Goal: Information Seeking & Learning: Understand process/instructions

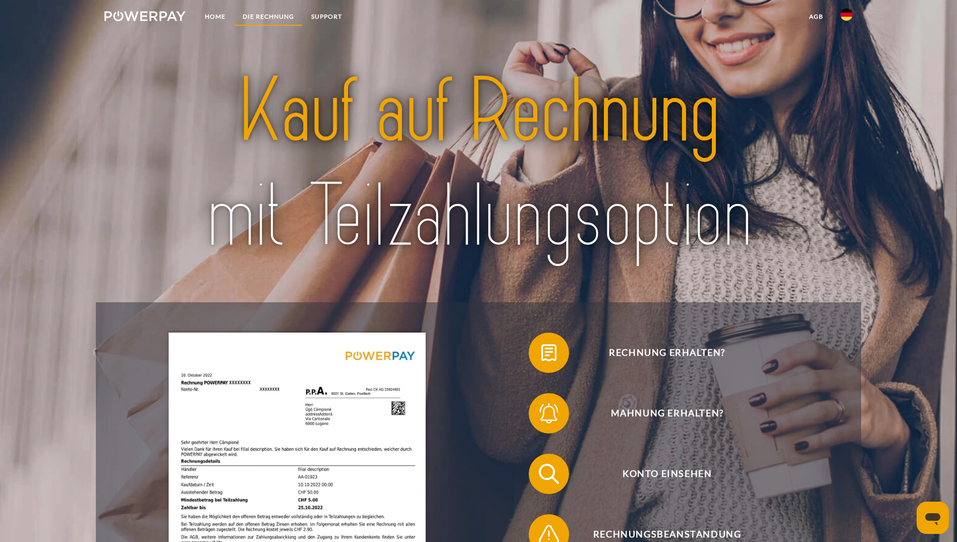
click at [260, 15] on link "DIE RECHNUNG" at bounding box center [268, 17] width 69 height 18
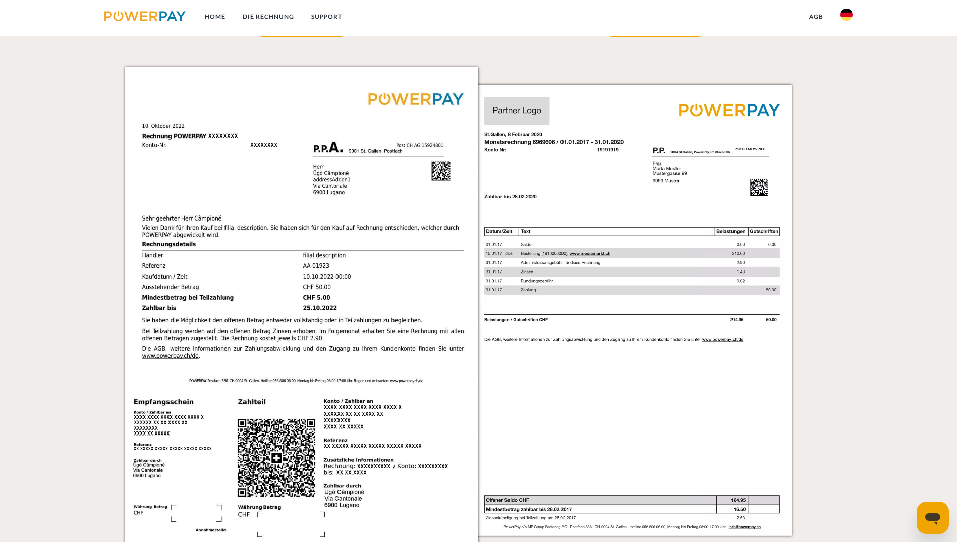
scroll to position [1804, 0]
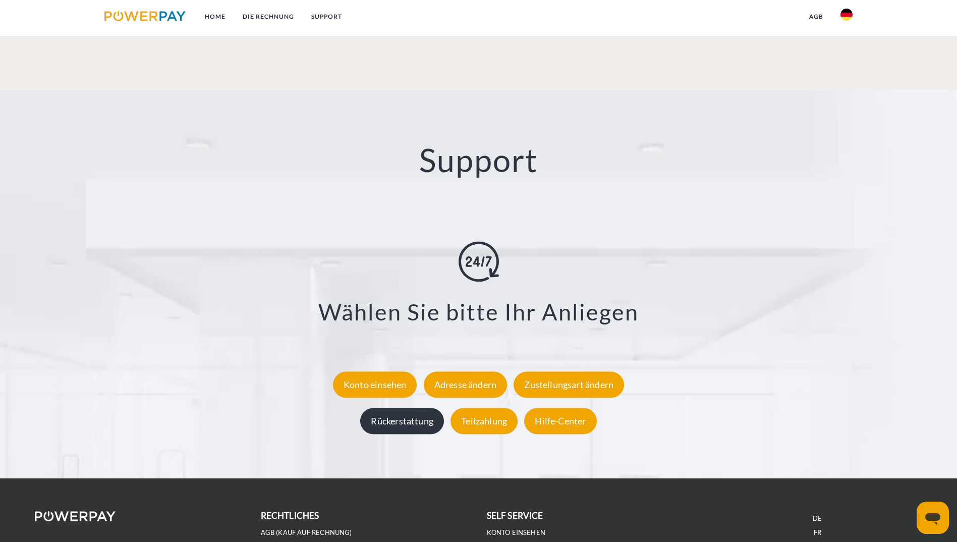
click at [421, 407] on div "Rückerstattung" at bounding box center [402, 420] width 84 height 26
click at [390, 407] on div "Rückerstattung" at bounding box center [402, 420] width 84 height 26
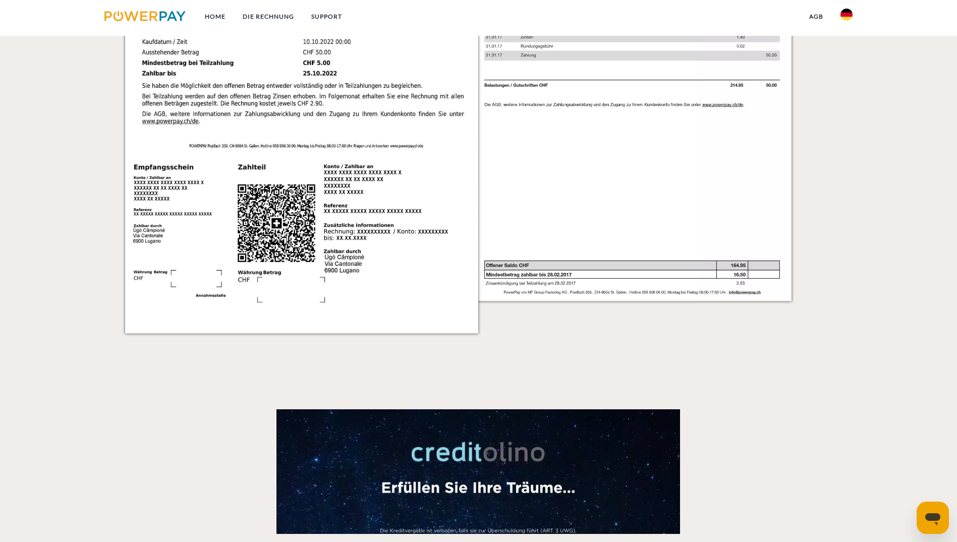
scroll to position [1804, 0]
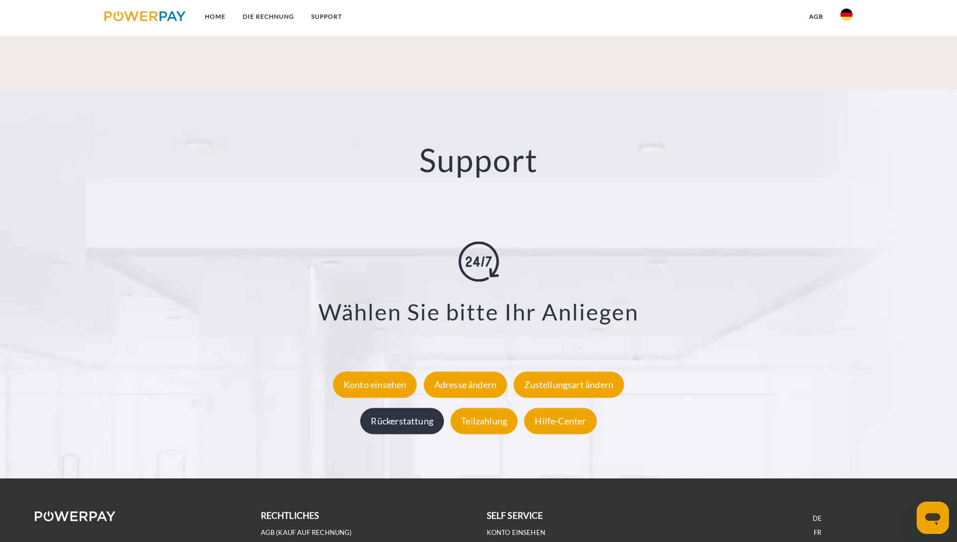
click at [419, 407] on div "Rückerstattung" at bounding box center [402, 420] width 84 height 26
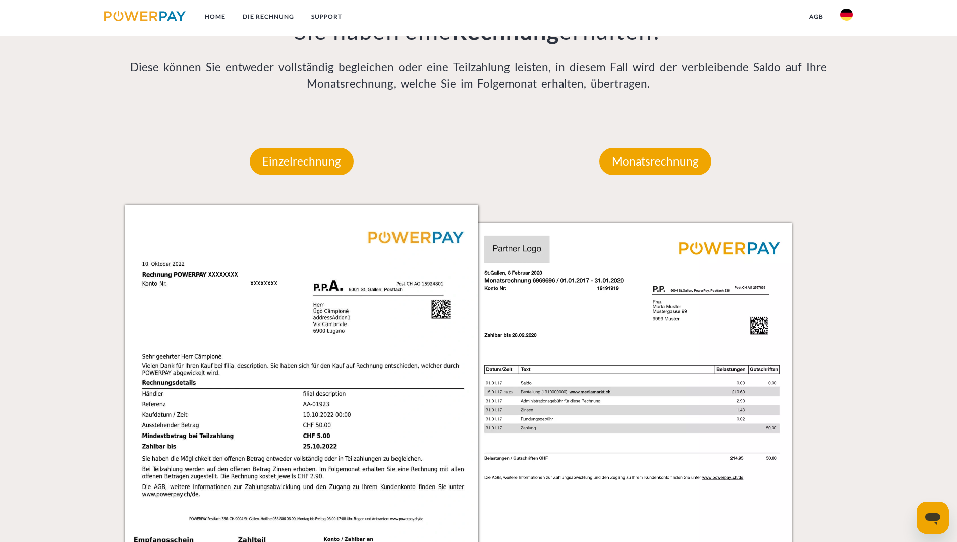
scroll to position [1804, 0]
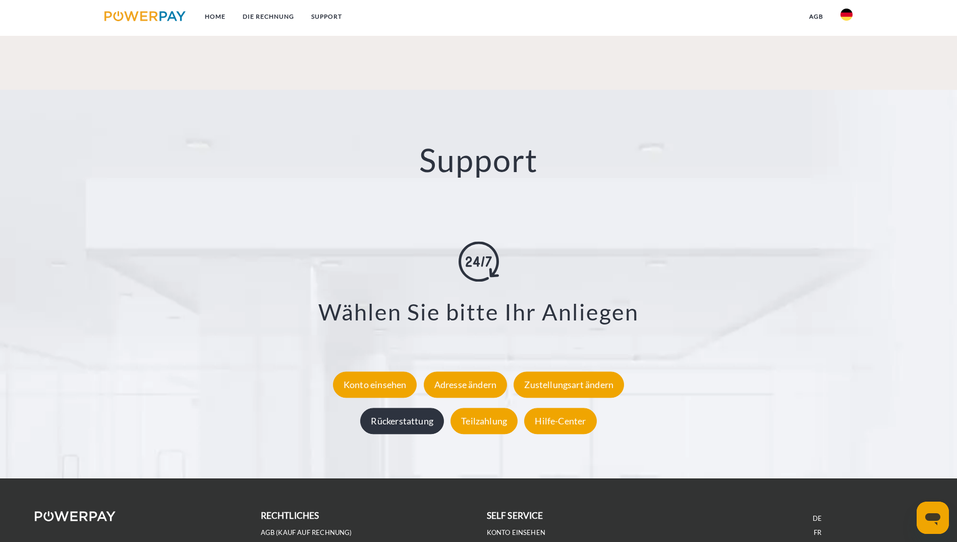
click at [398, 407] on div "Rückerstattung" at bounding box center [402, 420] width 84 height 26
click at [436, 407] on div "Rückerstattung" at bounding box center [402, 420] width 84 height 26
click at [408, 407] on div "Rückerstattung" at bounding box center [402, 420] width 84 height 26
